Goal: Communication & Community: Answer question/provide support

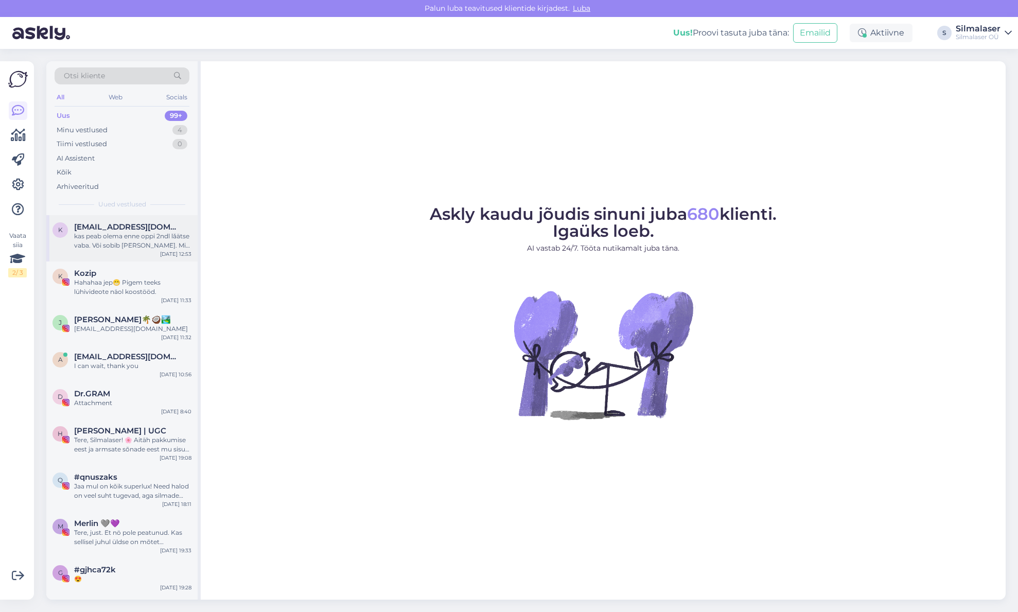
click at [148, 229] on span "[EMAIL_ADDRESS][DOMAIN_NAME]" at bounding box center [127, 226] width 107 height 9
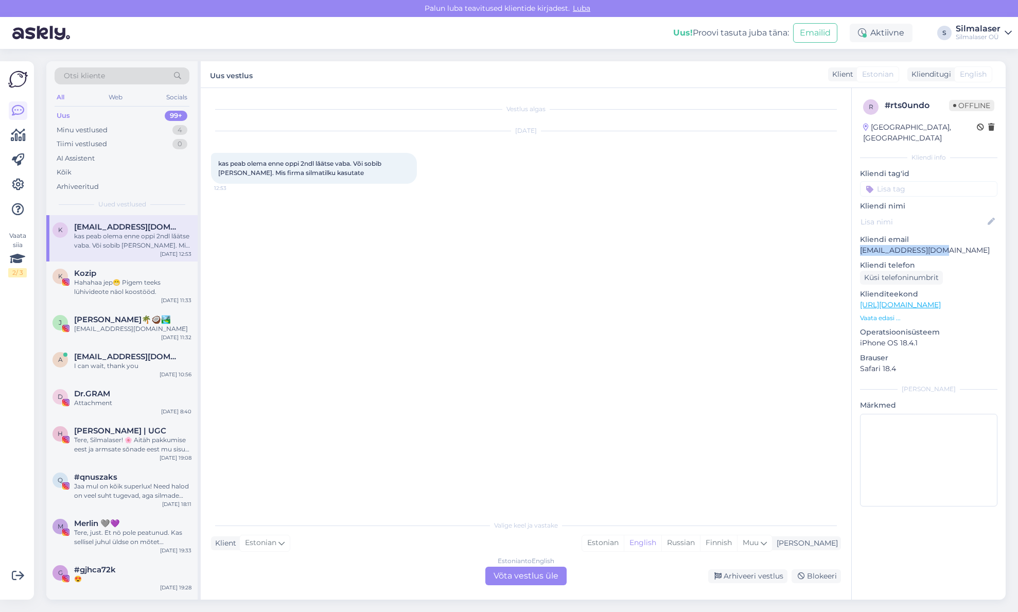
drag, startPoint x: 860, startPoint y: 238, endPoint x: 929, endPoint y: 237, distance: 69.0
click at [931, 245] on p "[EMAIL_ADDRESS][DOMAIN_NAME]" at bounding box center [928, 250] width 137 height 11
click at [528, 351] on div "Vestlus algas [DATE] kas peab olema enne oppi 2ndl lǎätse vaba. Või sobib [PERS…" at bounding box center [530, 301] width 639 height 407
click at [513, 582] on div "Estonian to English Võta vestlus üle" at bounding box center [525, 576] width 81 height 19
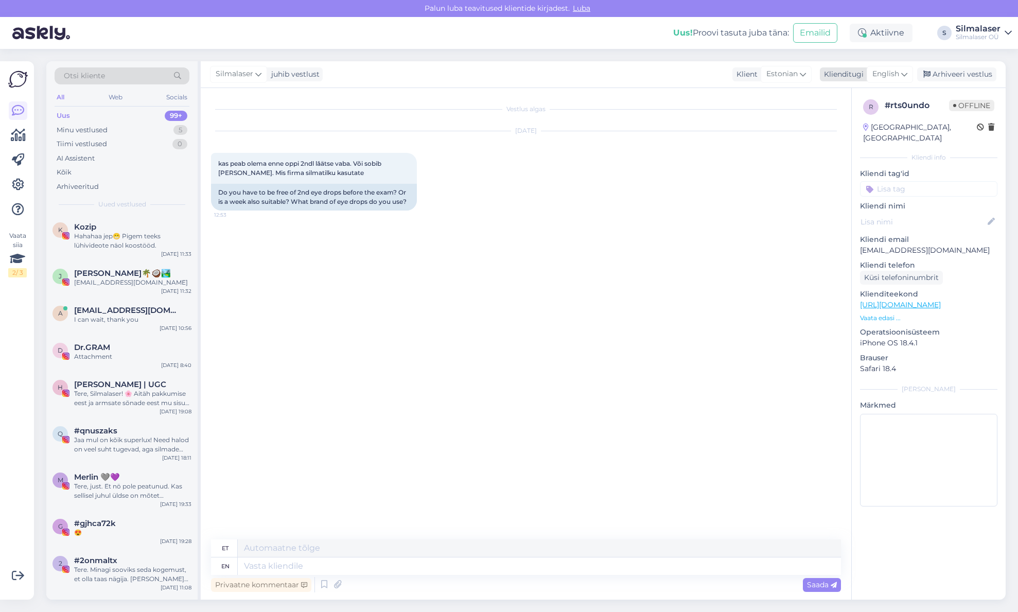
drag, startPoint x: 901, startPoint y: 71, endPoint x: 896, endPoint y: 76, distance: 6.9
click at [901, 71] on div "English" at bounding box center [890, 74] width 46 height 16
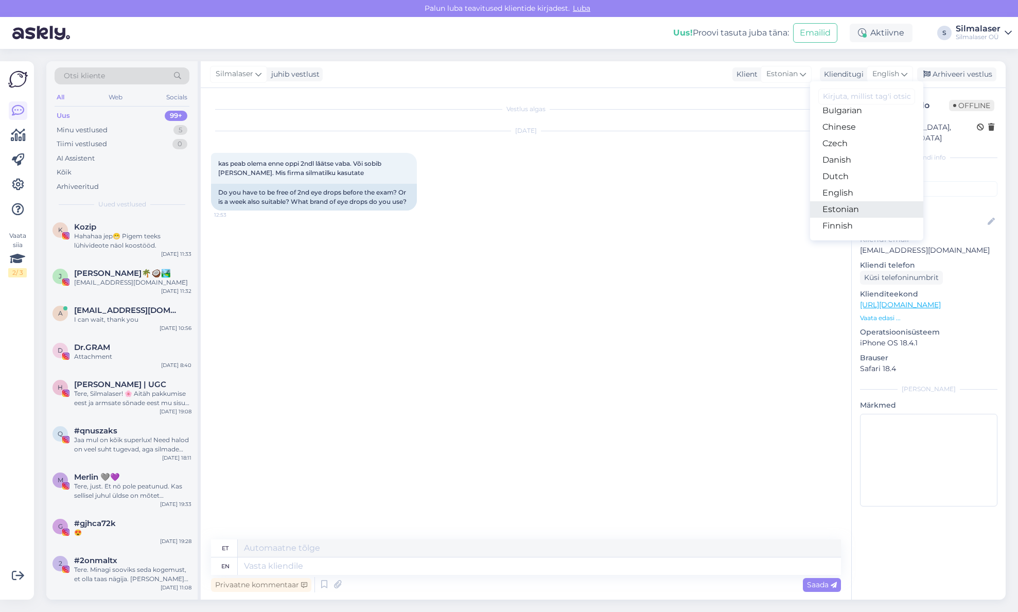
scroll to position [44, 0]
click at [853, 207] on link "Estonian" at bounding box center [866, 208] width 113 height 16
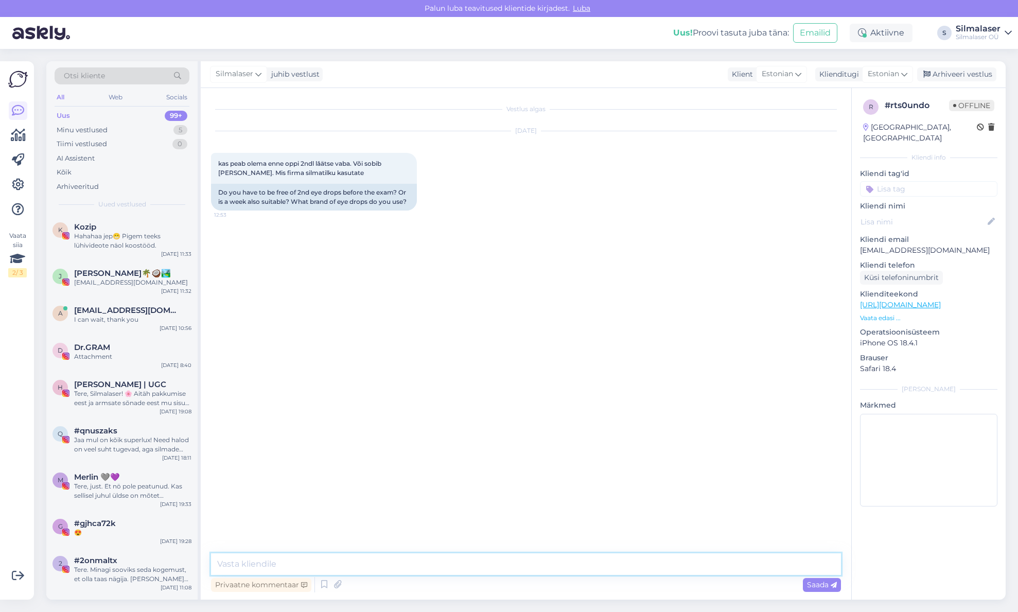
click at [243, 564] on textarea at bounding box center [526, 564] width 630 height 22
drag, startPoint x: 546, startPoint y: 564, endPoint x: 452, endPoint y: 564, distance: 93.7
click at [451, 564] on textarea "Tere! Enne operatsiooni tuleb [PERSON_NAME] kontaktläätsedeta vähemalt 10 päeva." at bounding box center [526, 564] width 630 height 22
click at [451, 565] on textarea "Tere! Enne operatsiooni tuleb [PERSON_NAME] kontaktläätsedeta 2 nädalat." at bounding box center [526, 564] width 630 height 22
click at [563, 563] on textarea "Tere! Enne operatsiooni tuleb [PERSON_NAME] kontaktläätsedeta minimaalselt 2 nä…" at bounding box center [526, 564] width 630 height 22
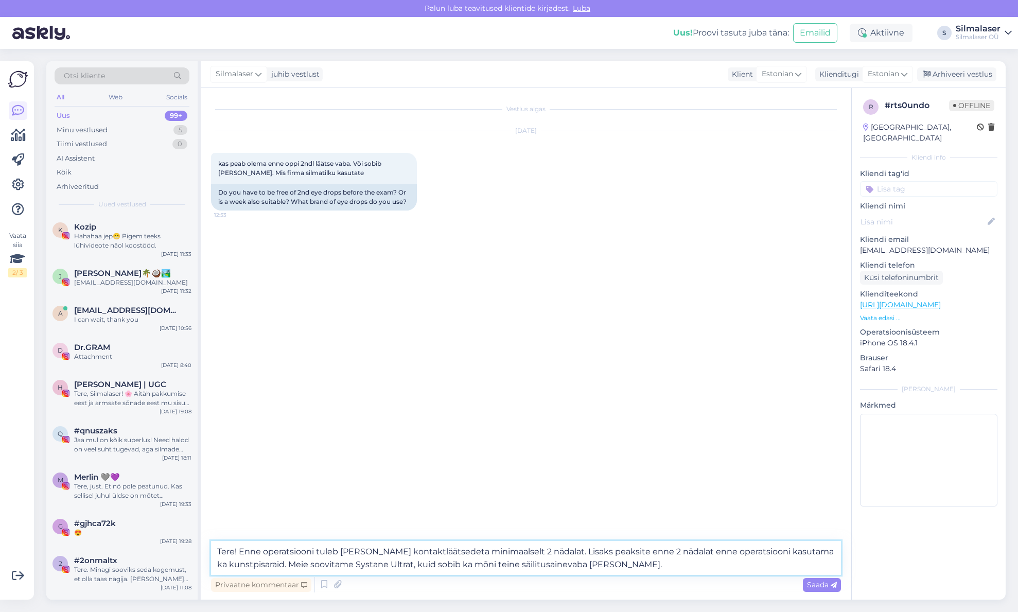
click at [630, 550] on textarea "Tere! Enne operatsiooni tuleb [PERSON_NAME] kontaktläätsedeta minimaalselt 2 nä…" at bounding box center [526, 558] width 630 height 34
type textarea "Tere! Enne operatsiooni tuleb [PERSON_NAME] kontaktläätsedeta minimaalselt 2 nä…"
click at [616, 564] on textarea "Tere! Enne operatsiooni tuleb [PERSON_NAME] kontaktläätsedeta minimaalselt 2 nä…" at bounding box center [526, 558] width 630 height 34
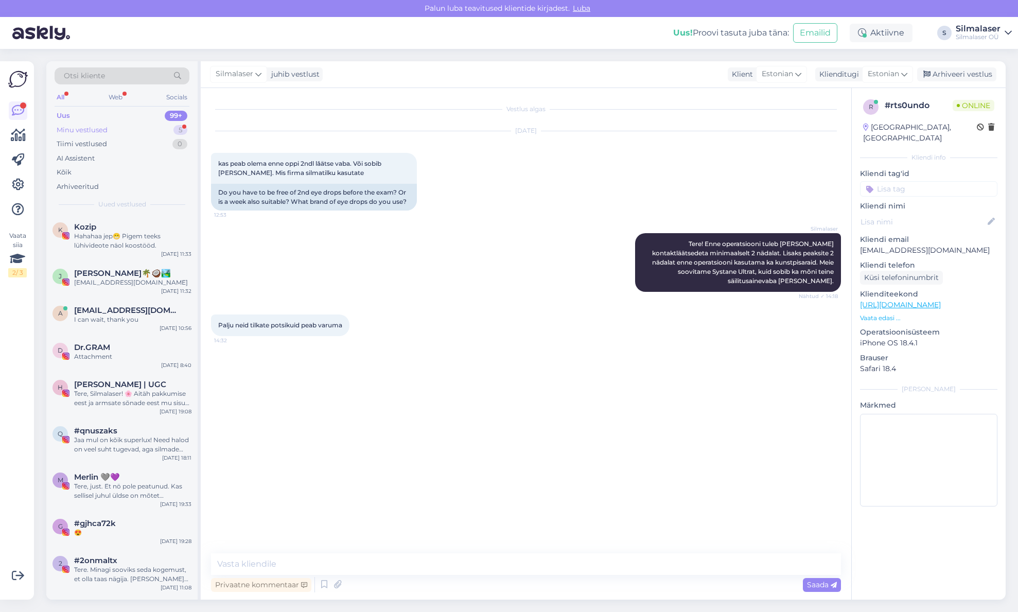
click at [162, 133] on div "Minu vestlused 5" at bounding box center [122, 130] width 135 height 14
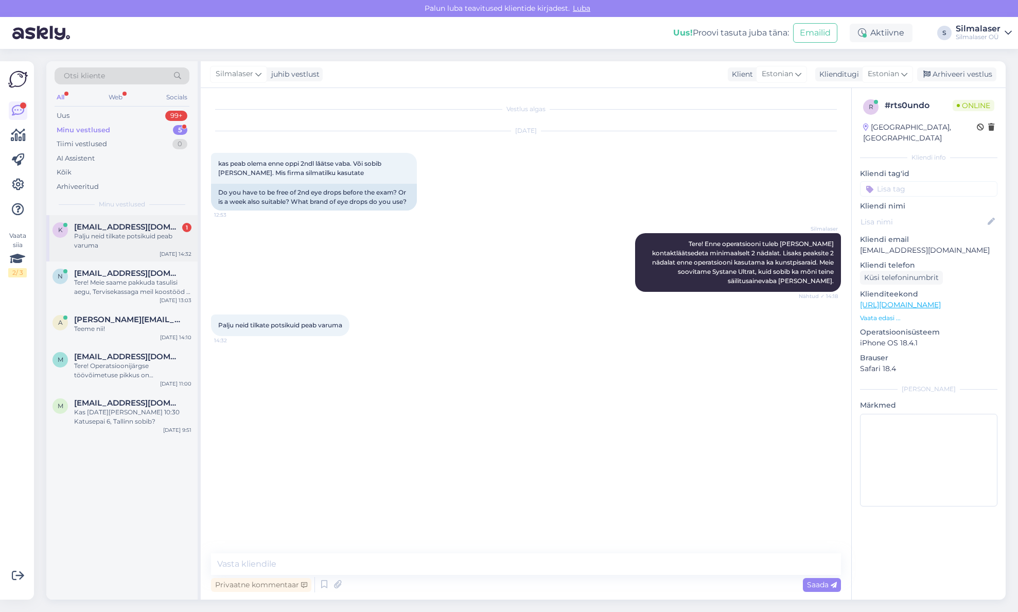
click at [113, 227] on span "[EMAIL_ADDRESS][DOMAIN_NAME]" at bounding box center [127, 226] width 107 height 9
click at [283, 566] on textarea at bounding box center [526, 564] width 630 height 22
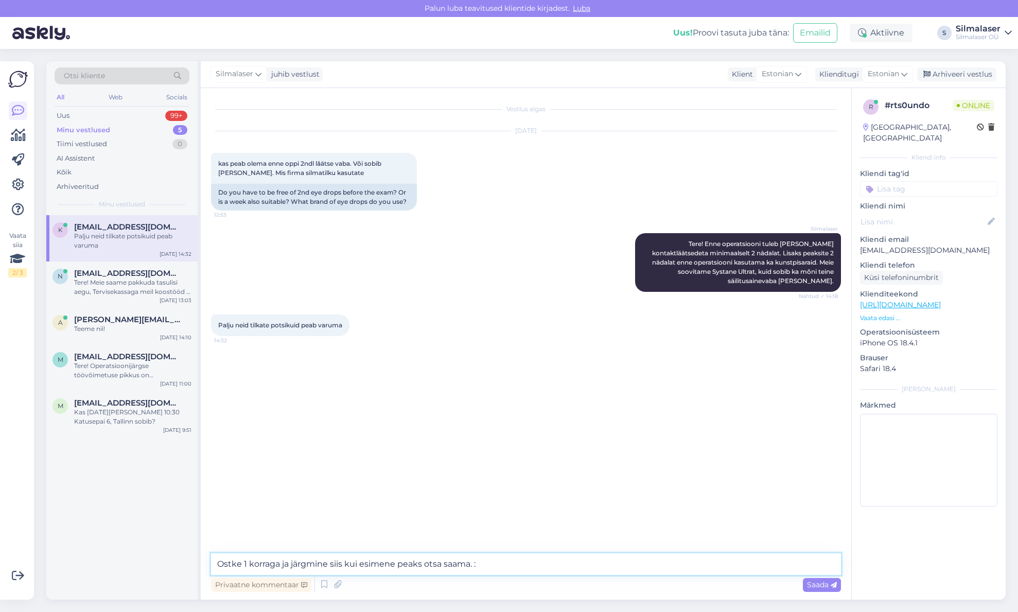
type textarea "Ostke 1 korraga ja järgmine siis kui esimene peaks otsa saama. :)"
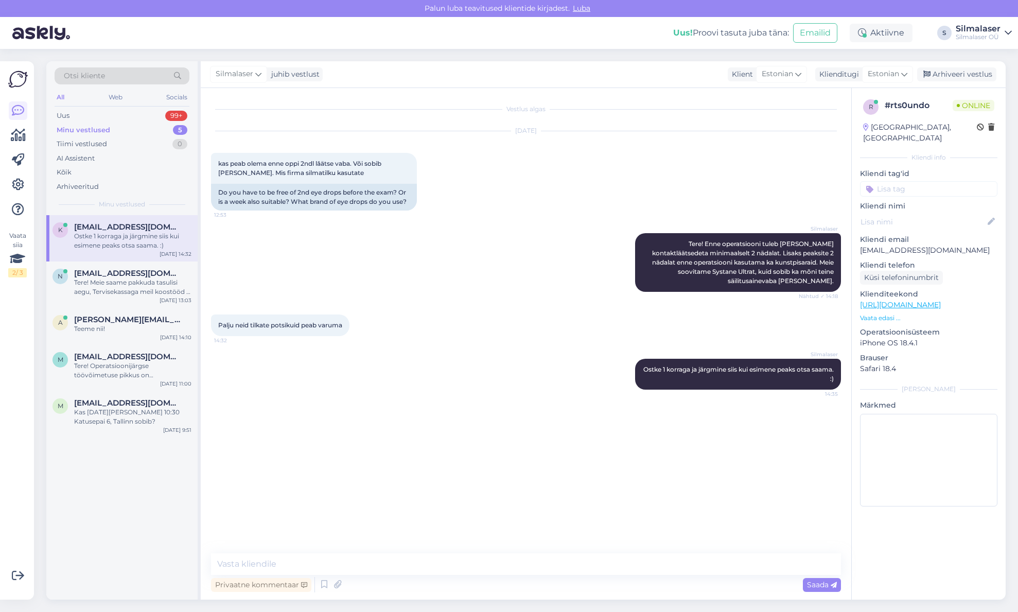
click at [339, 489] on div "Vestlus algas [DATE] kas peab olema enne oppi 2ndl lǎätse vaba. Või sobib [PERS…" at bounding box center [530, 321] width 639 height 446
click at [371, 240] on div "Silmalaser Tere! Enne operatsiooni tuleb [PERSON_NAME] kontaktläätsedeta minima…" at bounding box center [526, 262] width 630 height 81
